Goal: Transaction & Acquisition: Download file/media

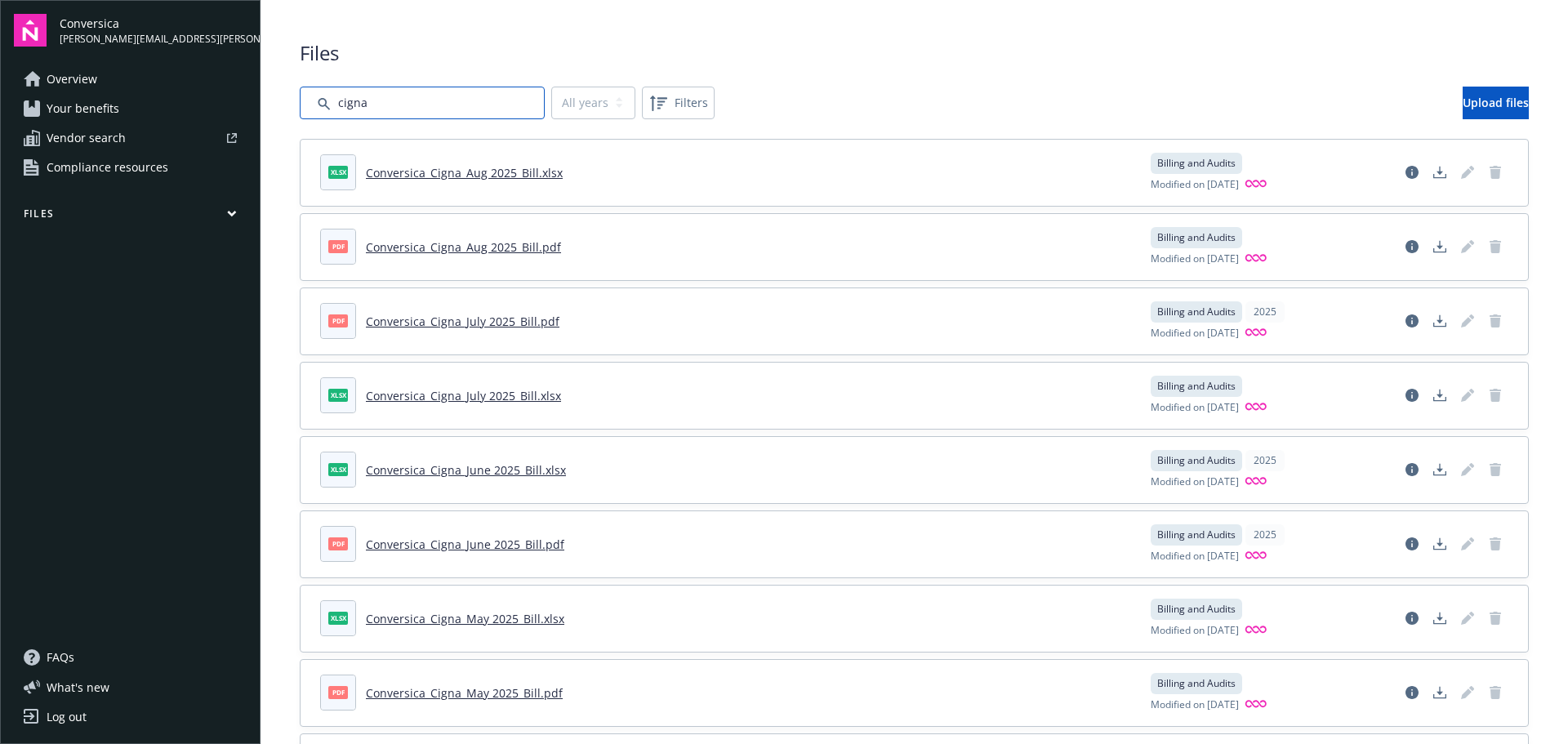
drag, startPoint x: 385, startPoint y: 106, endPoint x: 251, endPoint y: 93, distance: 134.6
click at [251, 93] on div "Conversica [PERSON_NAME][EMAIL_ADDRESS][PERSON_NAME][DOMAIN_NAME] Overview Your…" at bounding box center [784, 372] width 1568 height 744
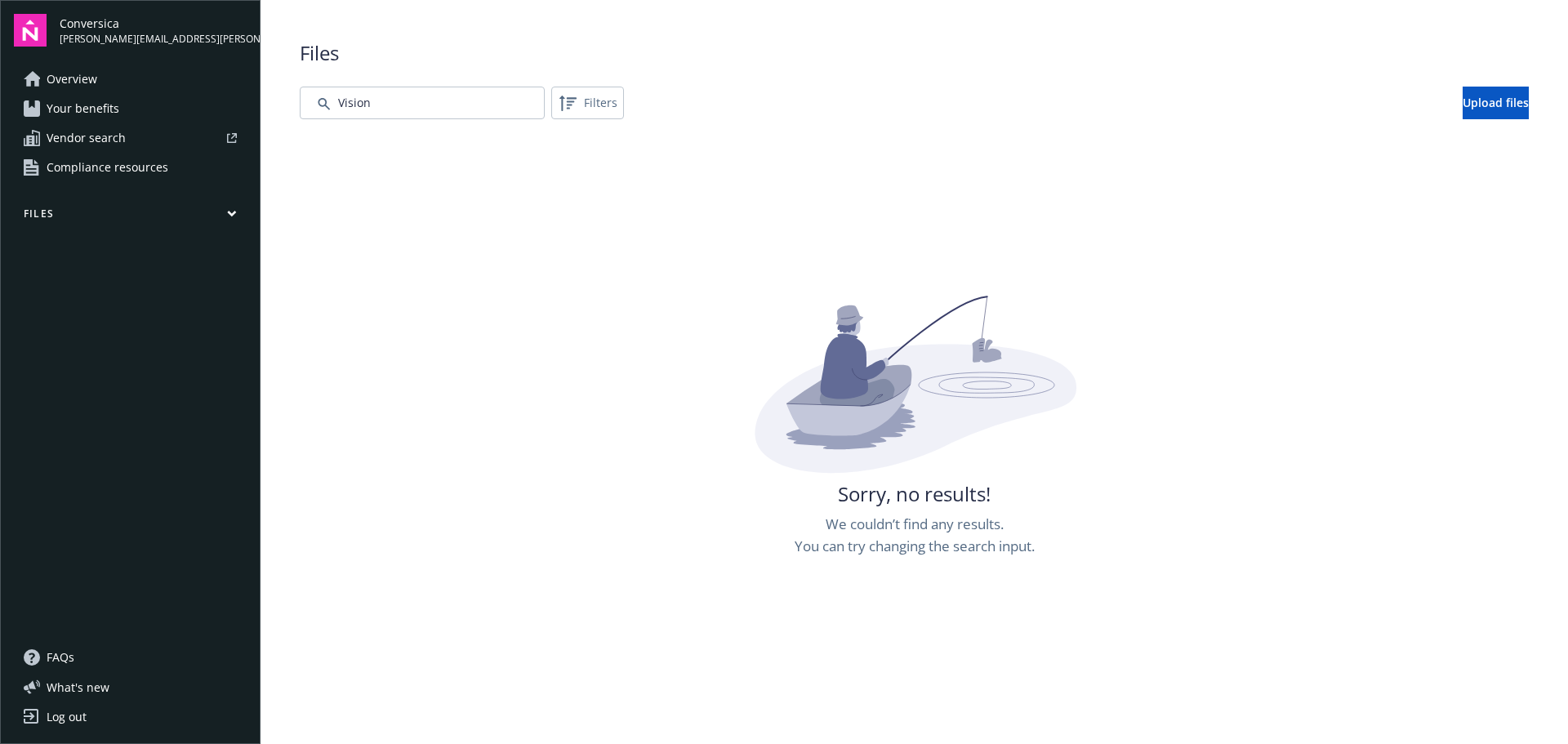
click at [432, 121] on div "Files Filters Upload files Sorry, no results! We couldn’t find any results. You…" at bounding box center [914, 461] width 1230 height 844
click at [419, 97] on input "Search by file name..." at bounding box center [422, 102] width 245 height 32
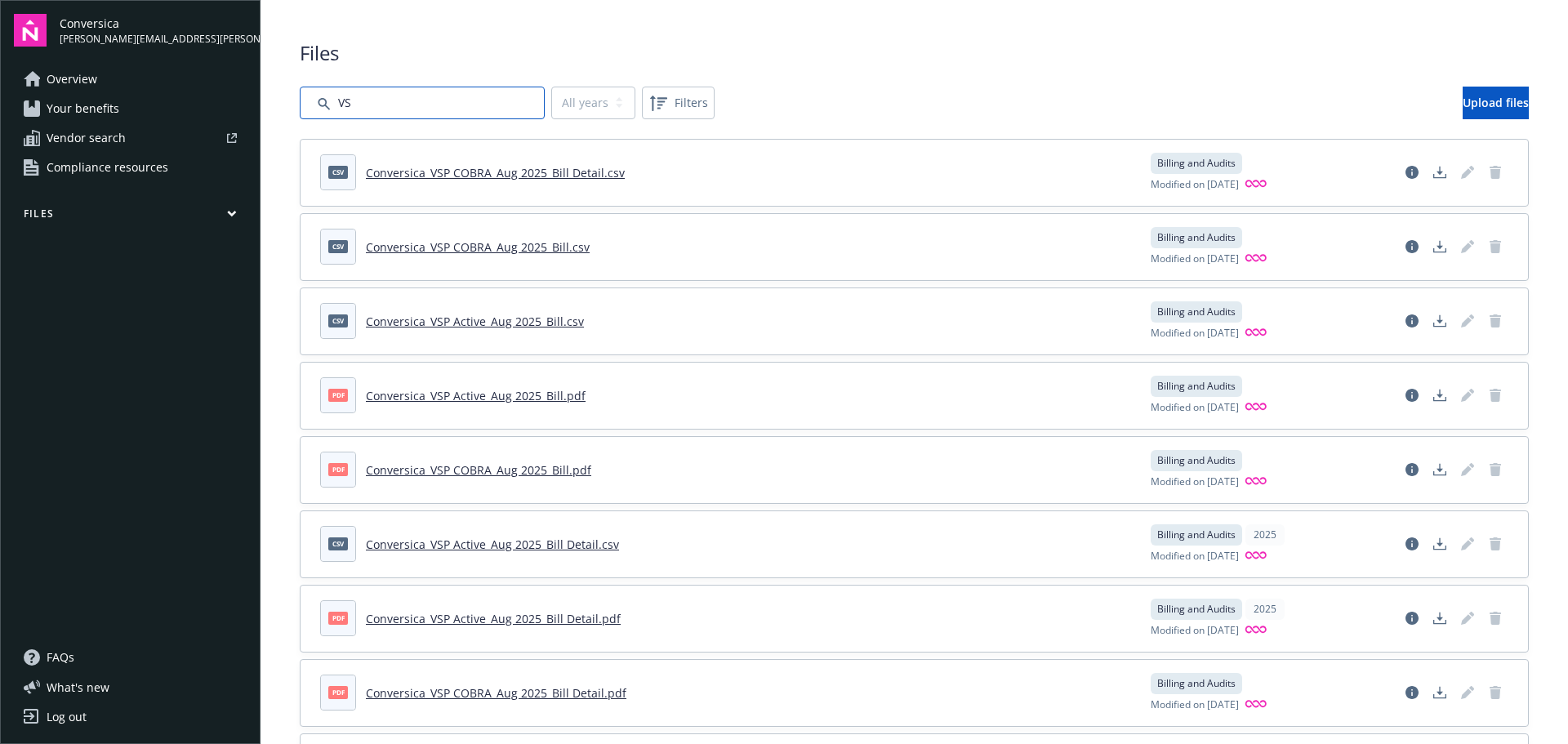
click at [376, 106] on input "Search by file name..." at bounding box center [422, 102] width 245 height 32
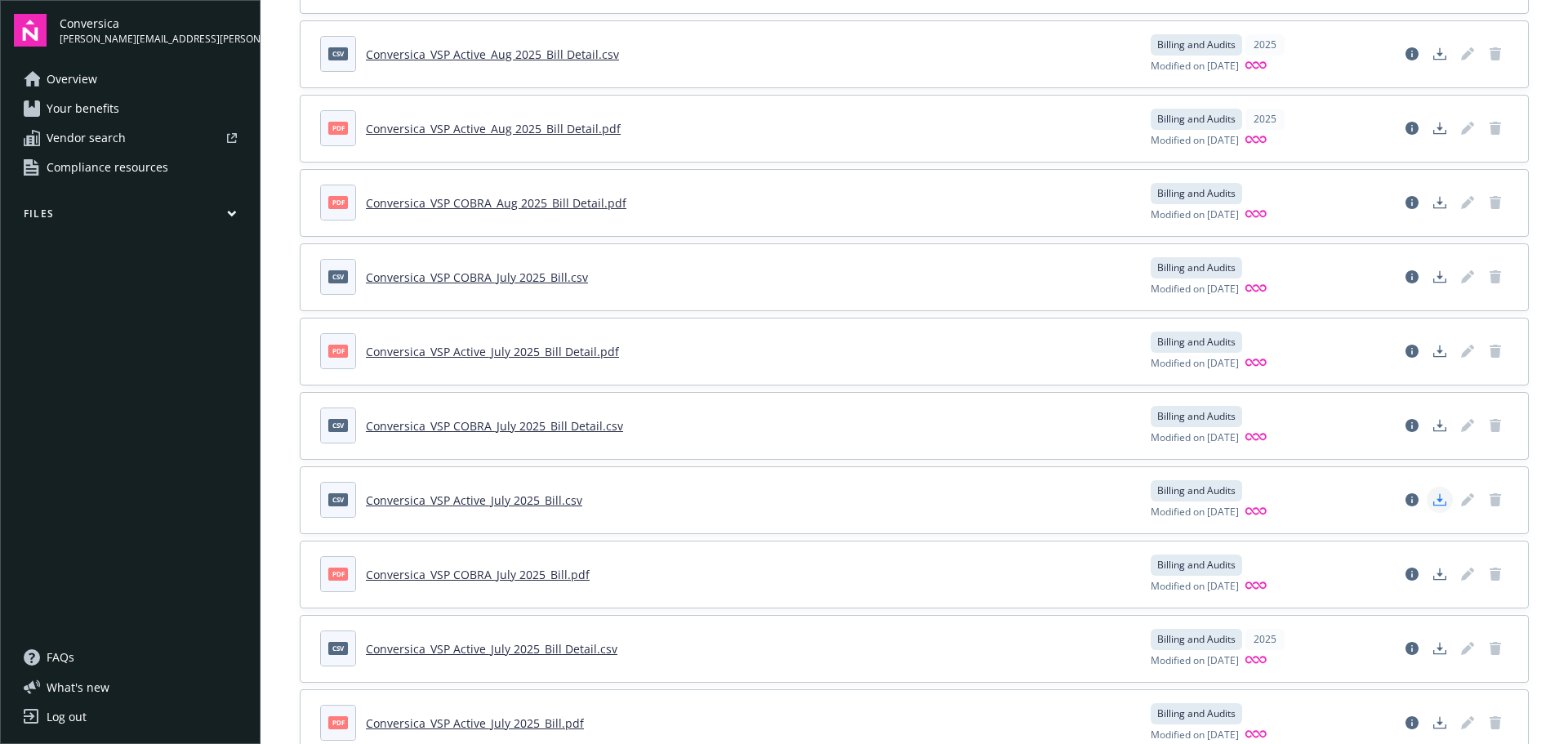
type input "VSP"
click at [1433, 497] on icon "Download document" at bounding box center [1440, 499] width 13 height 13
click at [1433, 346] on icon "Download document" at bounding box center [1440, 351] width 13 height 13
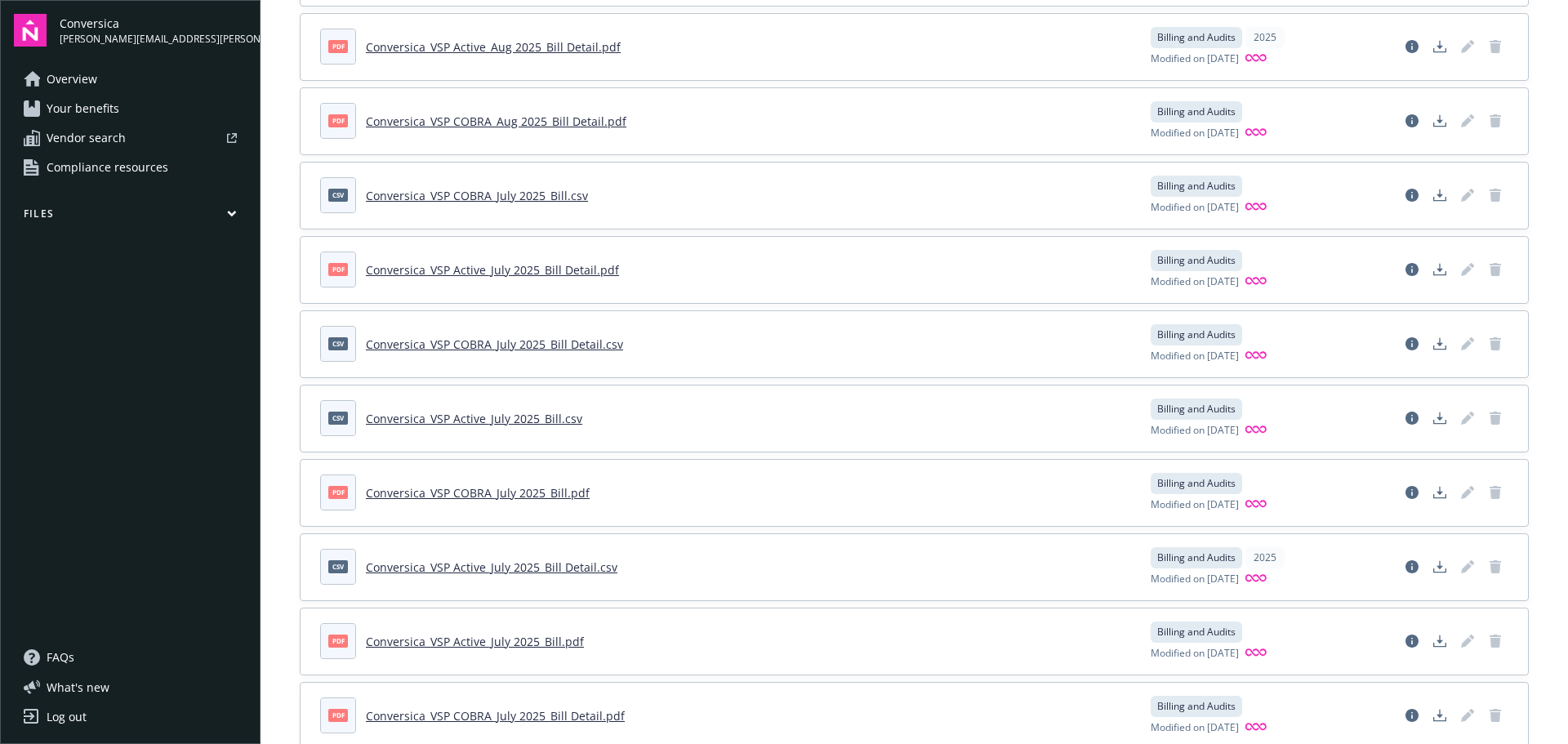
scroll to position [735, 0]
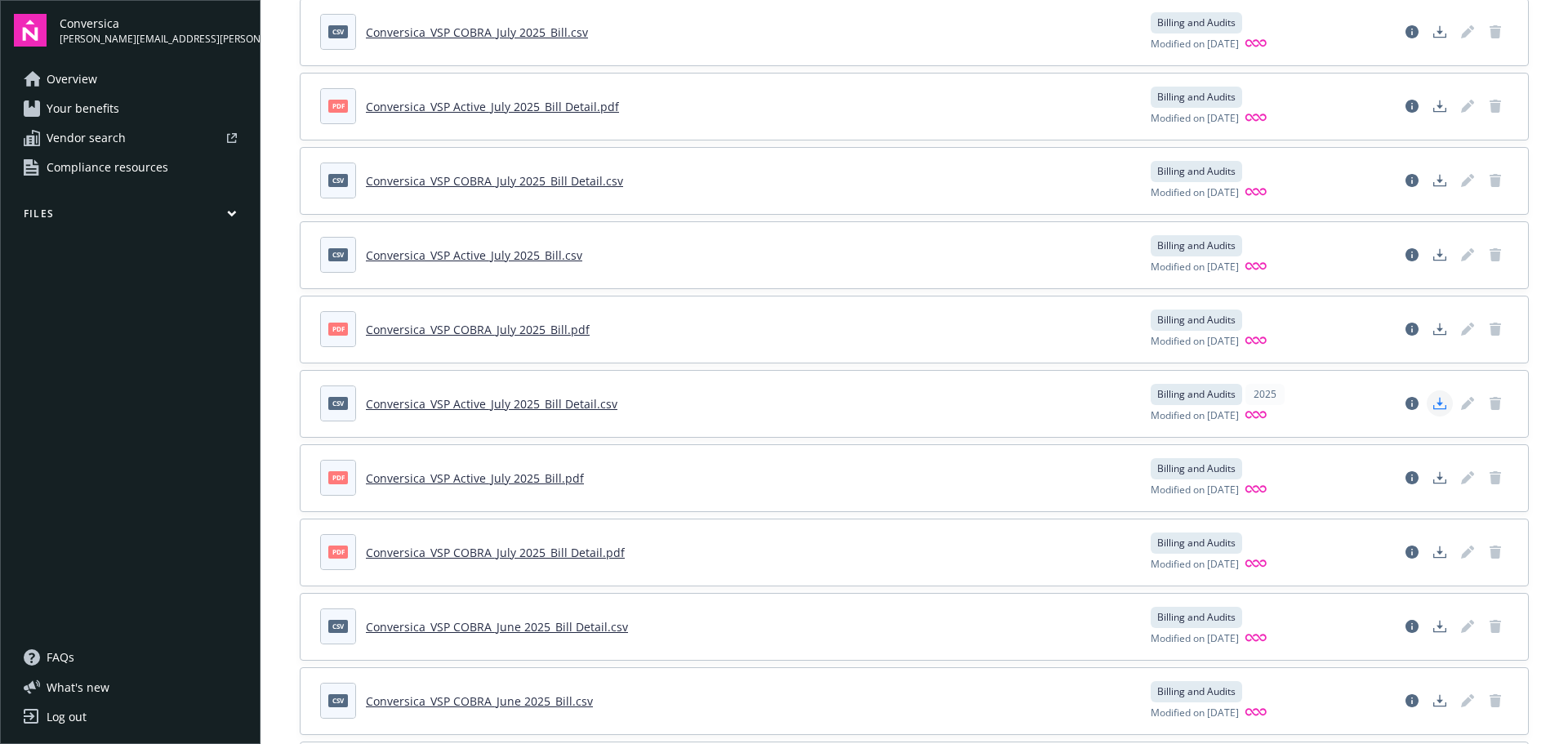
click at [1437, 400] on polygon "Download document" at bounding box center [1440, 402] width 6 height 9
click at [1433, 181] on icon "Download document" at bounding box center [1440, 180] width 13 height 13
